Goal: Find specific page/section: Find specific page/section

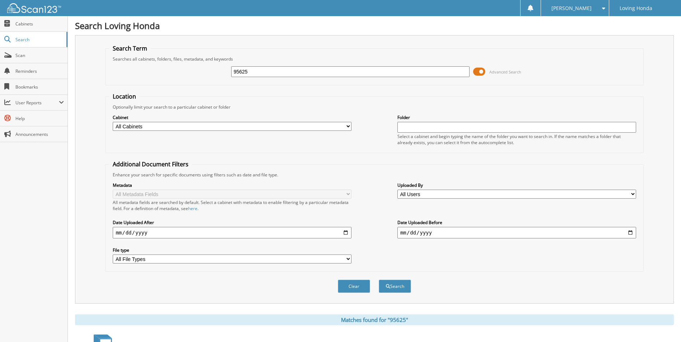
drag, startPoint x: 300, startPoint y: 71, endPoint x: 199, endPoint y: 70, distance: 100.5
click at [197, 73] on div "95625 Advanced Search" at bounding box center [374, 71] width 530 height 19
type input "94544"
click at [379, 280] on button "Search" at bounding box center [395, 286] width 32 height 13
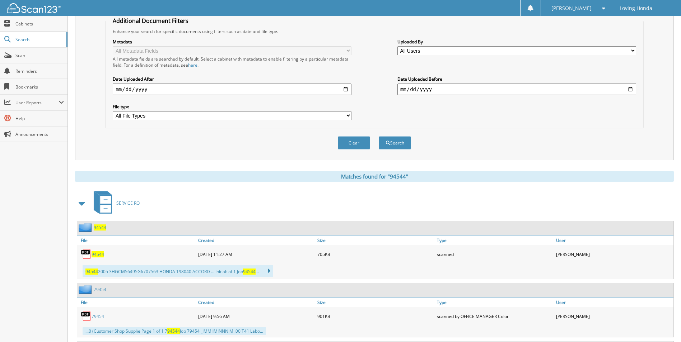
click at [103, 252] on span "94544" at bounding box center [98, 255] width 13 height 6
